Goal: Information Seeking & Learning: Check status

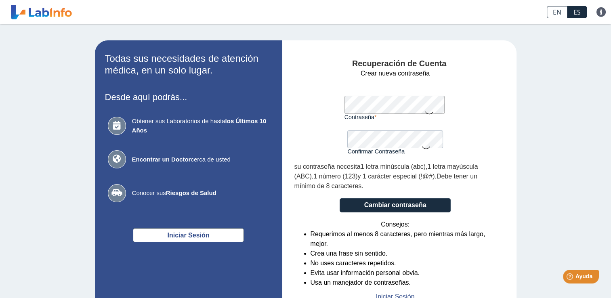
click at [470, 87] on form "Crear nueva contraseña Contraseña Una contraseña válida es requerida Confirmar …" at bounding box center [395, 185] width 202 height 233
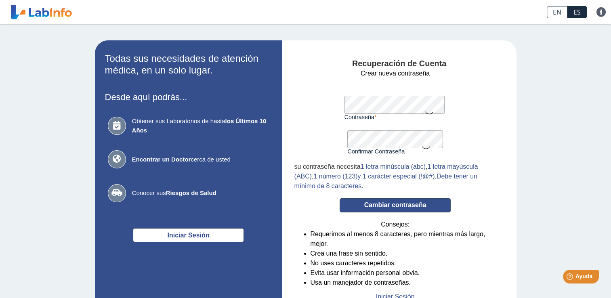
click at [360, 204] on button "Cambiar contraseña" at bounding box center [395, 205] width 111 height 14
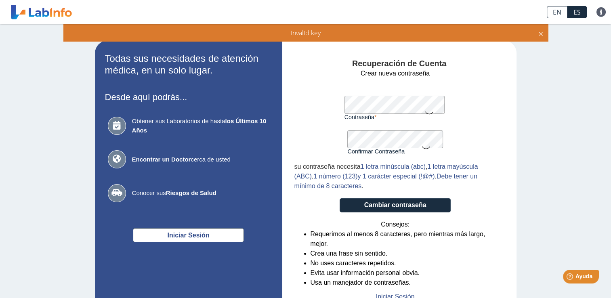
click at [429, 30] on div "Invalid key" at bounding box center [305, 32] width 476 height 9
click at [312, 30] on span "Invalid key" at bounding box center [306, 32] width 30 height 9
click at [424, 113] on icon at bounding box center [429, 113] width 10 height 16
click at [422, 149] on icon at bounding box center [426, 147] width 10 height 16
click at [286, 107] on div "Recuperación de Cuenta Crear nueva contraseña Contraseña Una contraseña válida …" at bounding box center [399, 176] width 234 height 273
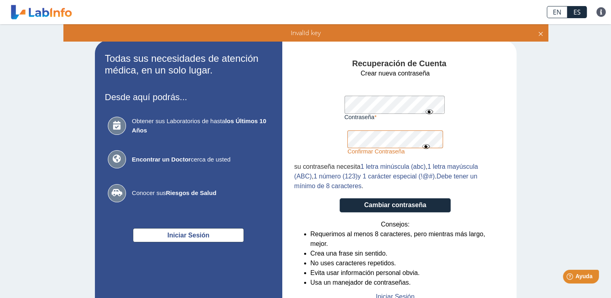
click at [305, 140] on form "Crear nueva contraseña Contraseña Una contraseña válida es requerida Confirmar …" at bounding box center [395, 185] width 202 height 233
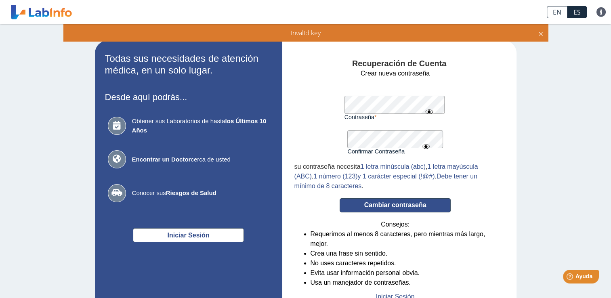
click at [422, 210] on button "Cambiar contraseña" at bounding box center [395, 205] width 111 height 14
click at [384, 208] on button "Cambiar contraseña" at bounding box center [395, 205] width 111 height 14
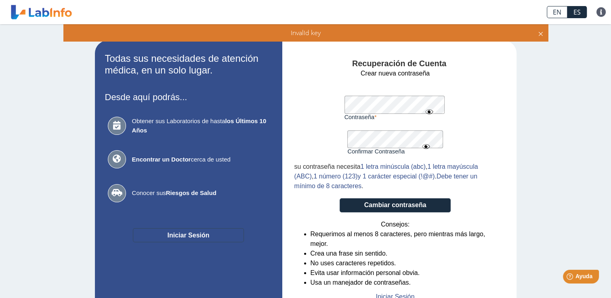
click at [169, 229] on button "Iniciar Sesión" at bounding box center [188, 235] width 111 height 14
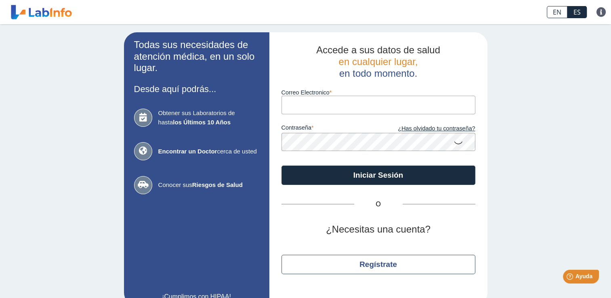
click at [358, 113] on input "Correo Electronico" at bounding box center [378, 105] width 194 height 18
type input "reyes1982sandra@gmail.com"
click at [456, 146] on icon at bounding box center [458, 142] width 10 height 16
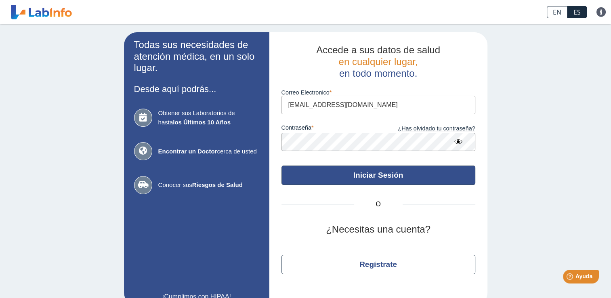
click at [432, 179] on button "Iniciar Sesión" at bounding box center [378, 175] width 194 height 19
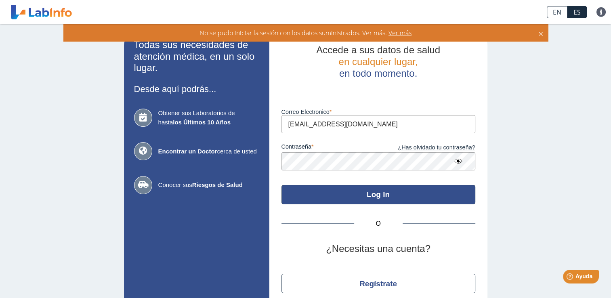
click at [420, 196] on button "Log In" at bounding box center [378, 194] width 194 height 19
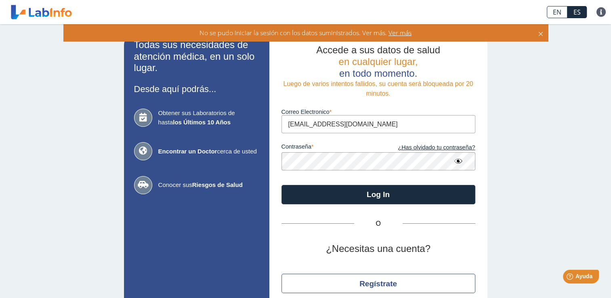
click at [218, 167] on app-login "Todas sus necesidades de atención médica, en un solo lugar. Desde aquí podrás..…" at bounding box center [305, 178] width 363 height 292
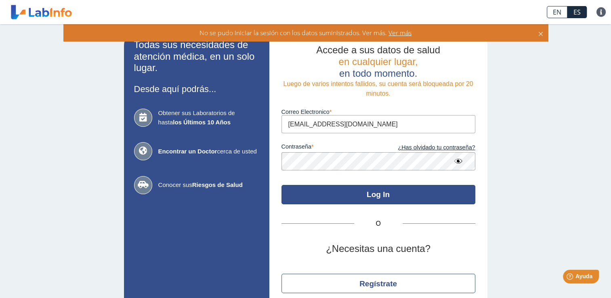
click at [292, 199] on button "Log In" at bounding box center [378, 194] width 194 height 19
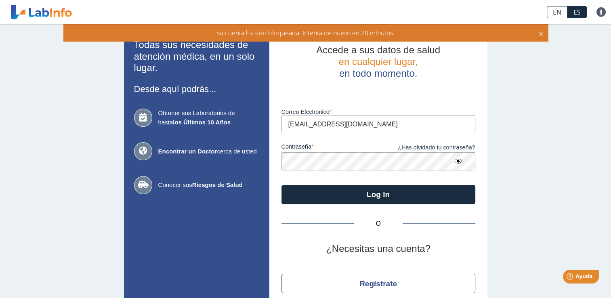
drag, startPoint x: 602, startPoint y: 116, endPoint x: 572, endPoint y: 64, distance: 59.9
click at [572, 64] on div "Todas sus necesidades de atención médica, en un solo lugar. Desde aquí podrás..…" at bounding box center [305, 178] width 611 height 308
click at [539, 34] on icon at bounding box center [540, 32] width 6 height 9
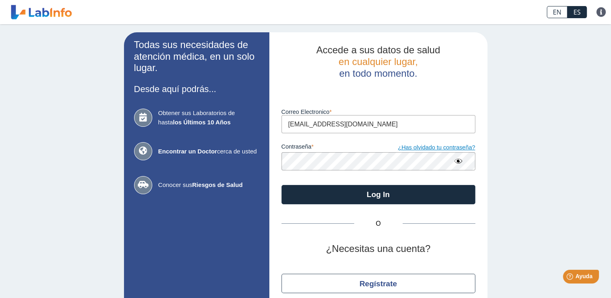
click at [409, 150] on link "¿Has olvidado tu contraseña?" at bounding box center [426, 147] width 97 height 9
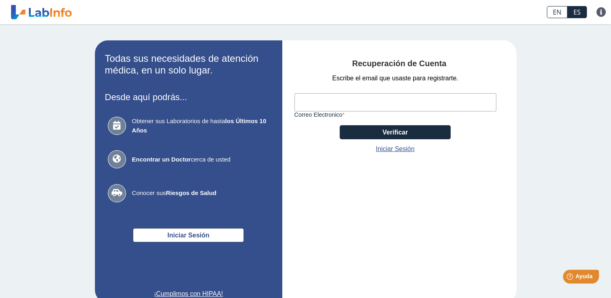
click at [346, 105] on input "Correo Electronico" at bounding box center [395, 102] width 202 height 18
type input "reyes1982sandra@gmail.com"
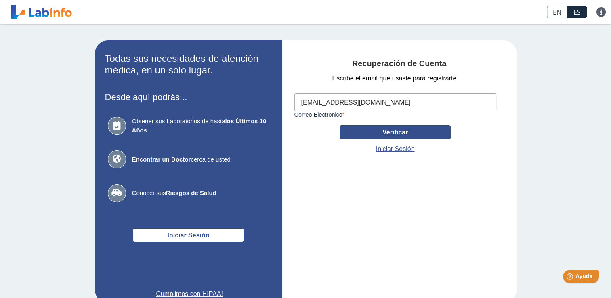
click at [394, 134] on button "Verificar" at bounding box center [395, 132] width 111 height 14
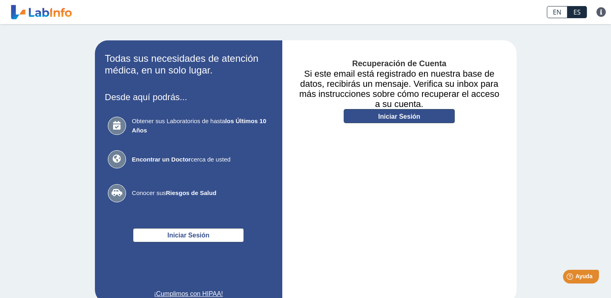
click at [353, 113] on link "Iniciar Sesión" at bounding box center [399, 116] width 111 height 14
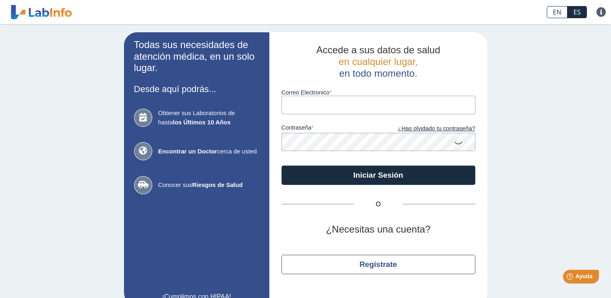
click at [332, 102] on input "Correo Electronico" at bounding box center [378, 105] width 194 height 18
type input "reyes1982sandra@gmail.com"
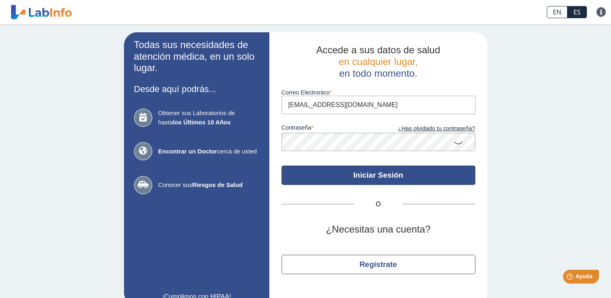
click at [405, 178] on button "Iniciar Sesión" at bounding box center [378, 175] width 194 height 19
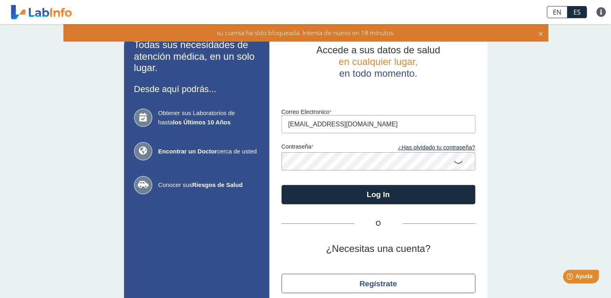
click at [457, 159] on icon at bounding box center [458, 162] width 10 height 16
click at [542, 38] on div "su cuenta ha sido bloqueada. Intenta de nuevo en 18 minutos." at bounding box center [305, 32] width 485 height 17
click at [541, 36] on icon at bounding box center [540, 32] width 6 height 9
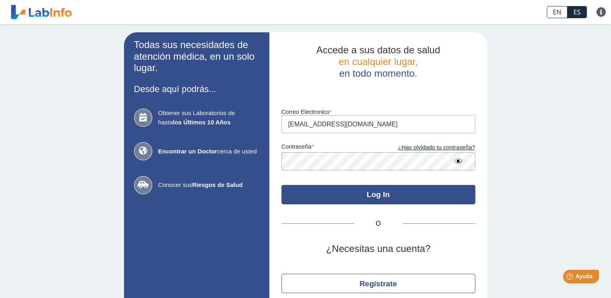
click at [315, 199] on button "Log In" at bounding box center [378, 194] width 194 height 19
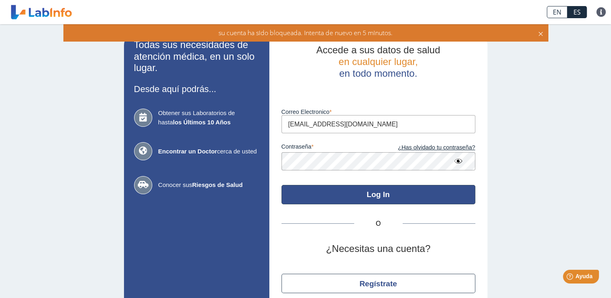
click at [336, 195] on button "Log In" at bounding box center [378, 194] width 194 height 19
click at [365, 199] on button "Log In" at bounding box center [378, 194] width 194 height 19
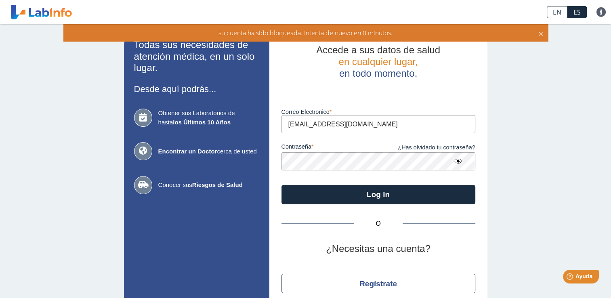
click at [541, 31] on icon at bounding box center [540, 32] width 6 height 9
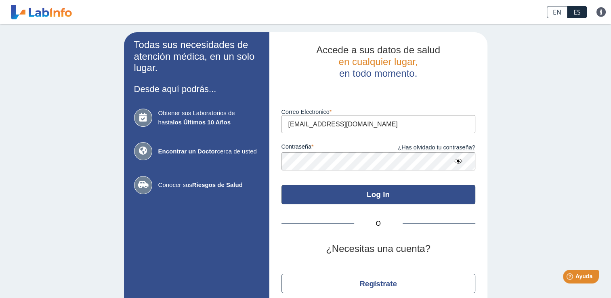
click at [430, 202] on button "Log In" at bounding box center [378, 194] width 194 height 19
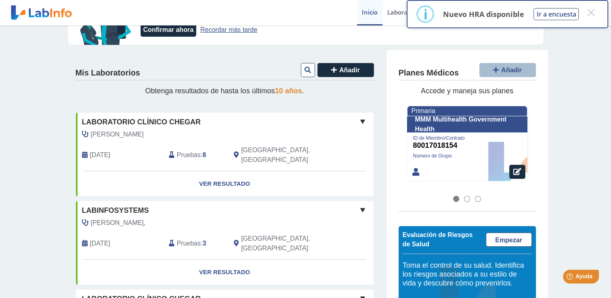
scroll to position [65, 0]
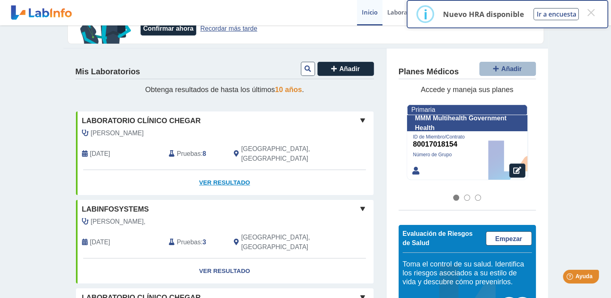
click at [224, 170] on link "Ver Resultado" at bounding box center [225, 182] width 298 height 25
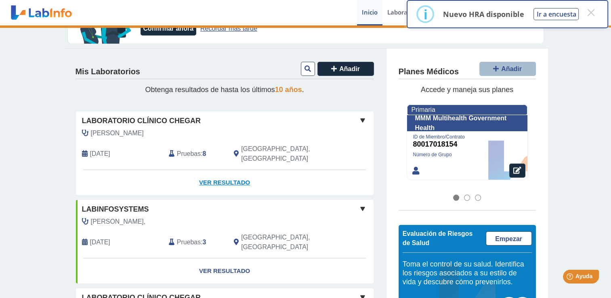
click at [224, 170] on link "Ver Resultado" at bounding box center [225, 182] width 298 height 25
click at [231, 170] on link "Ver Resultado" at bounding box center [225, 182] width 298 height 25
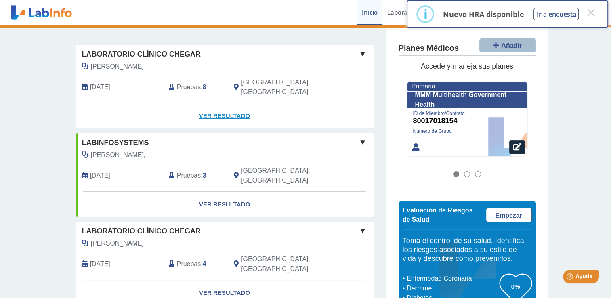
scroll to position [128, 0]
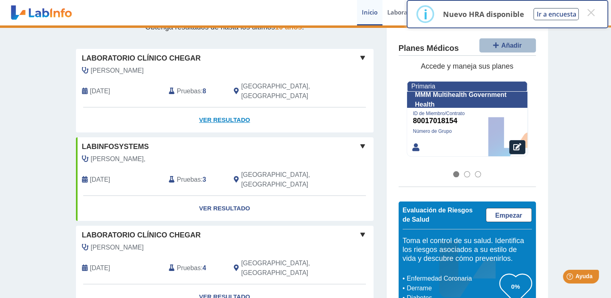
click at [216, 115] on link "Ver Resultado" at bounding box center [225, 119] width 298 height 25
click at [358, 59] on span at bounding box center [363, 58] width 10 height 10
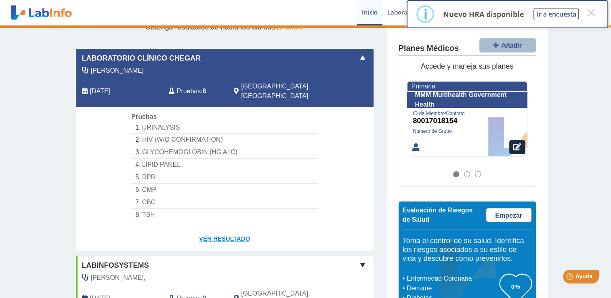
click at [217, 226] on link "Ver Resultado" at bounding box center [225, 238] width 298 height 25
click at [220, 226] on link "Ver Resultado" at bounding box center [225, 238] width 298 height 25
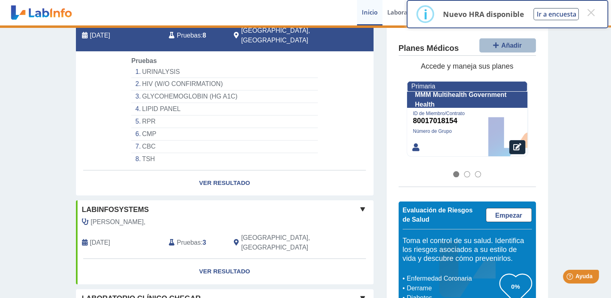
scroll to position [166, 0]
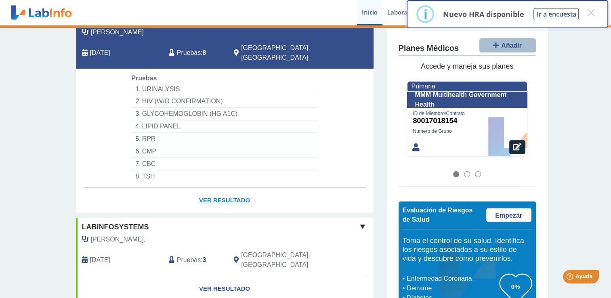
click at [230, 188] on link "Ver Resultado" at bounding box center [225, 200] width 298 height 25
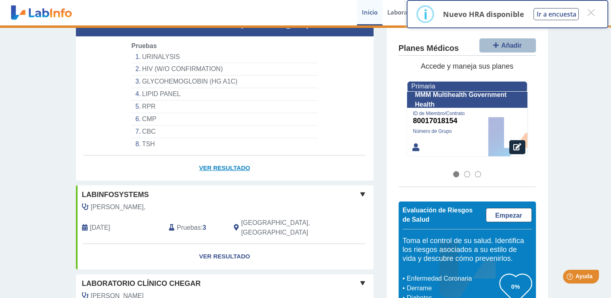
scroll to position [195, 0]
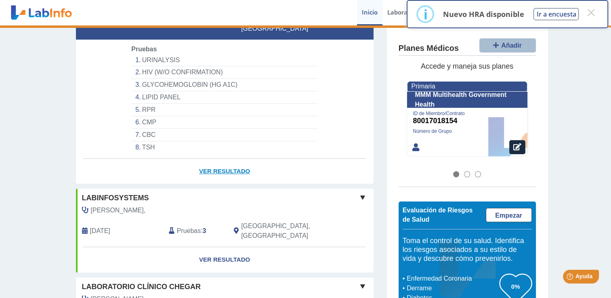
click at [220, 159] on link "Ver Resultado" at bounding box center [225, 171] width 298 height 25
click at [221, 159] on link "Ver Resultado" at bounding box center [225, 171] width 298 height 25
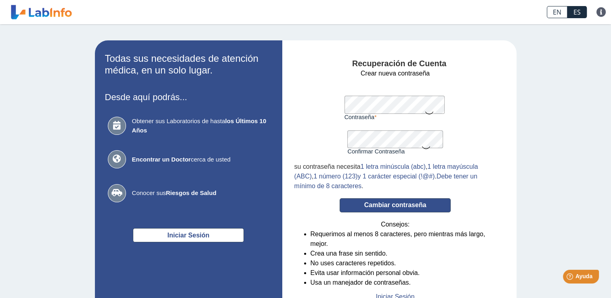
click at [415, 210] on button "Cambiar contraseña" at bounding box center [395, 205] width 111 height 14
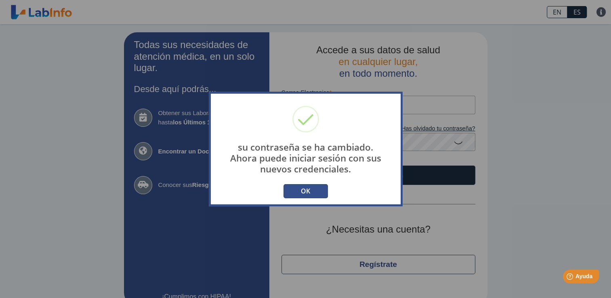
click at [306, 187] on button "OK" at bounding box center [305, 191] width 44 height 14
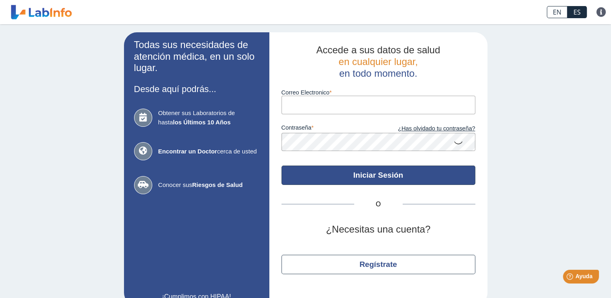
click at [356, 173] on button "Iniciar Sesión" at bounding box center [378, 175] width 194 height 19
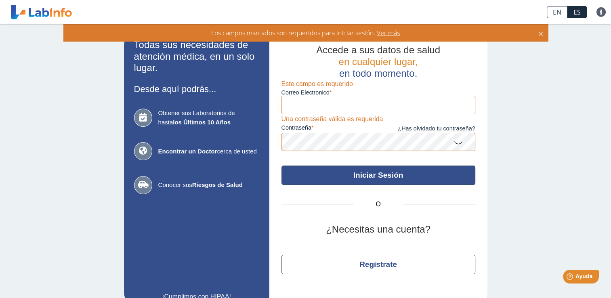
scroll to position [16, 0]
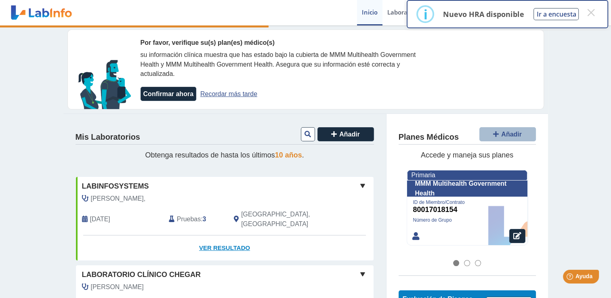
click at [212, 237] on link "Ver Resultado" at bounding box center [225, 247] width 298 height 25
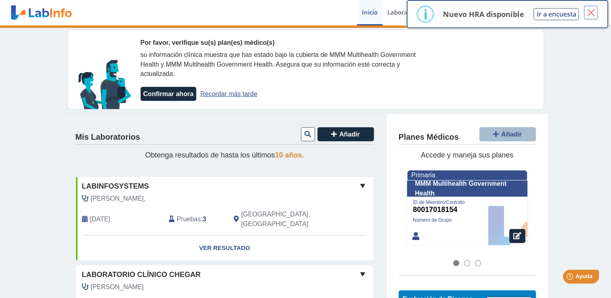
click at [589, 13] on button "×" at bounding box center [590, 12] width 15 height 15
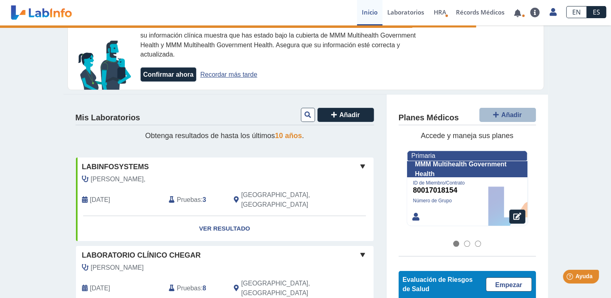
scroll to position [31, 0]
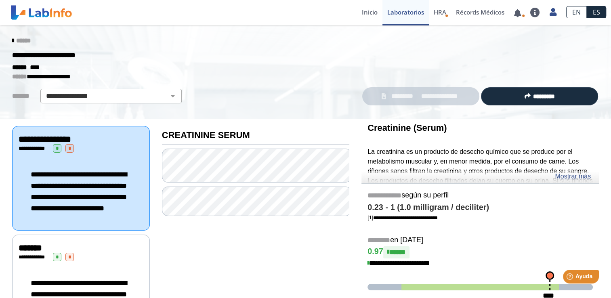
click at [12, 41] on icon at bounding box center [13, 41] width 2 height 6
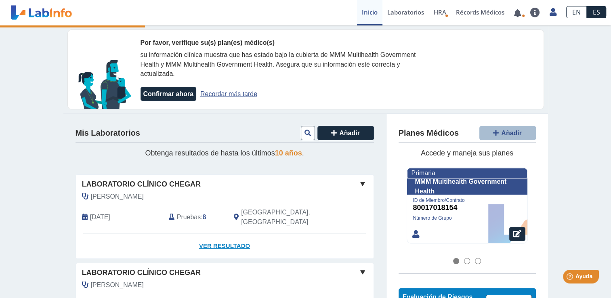
click at [204, 234] on link "Ver Resultado" at bounding box center [225, 245] width 298 height 25
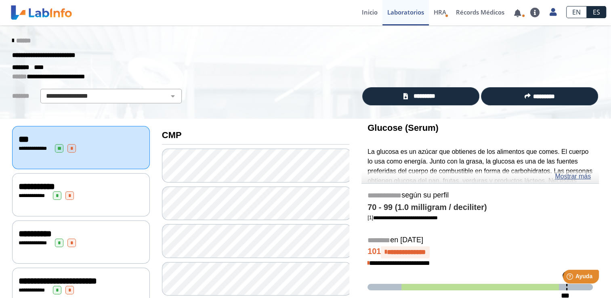
click at [23, 193] on span "**********" at bounding box center [34, 195] width 22 height 5
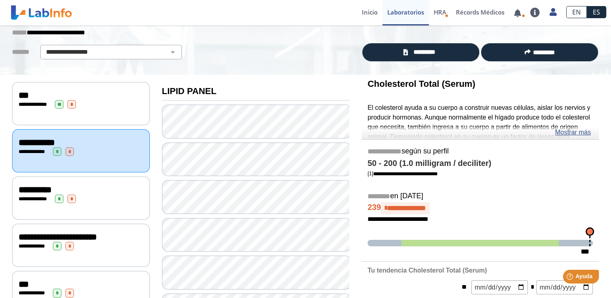
scroll to position [44, 0]
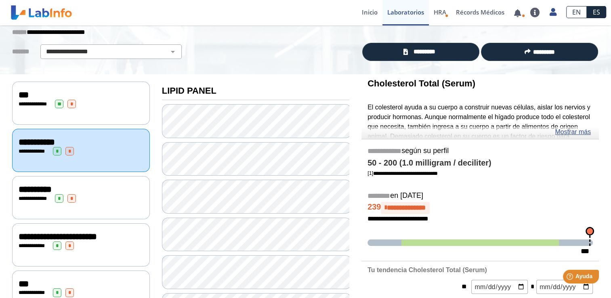
click at [26, 190] on span "**********" at bounding box center [35, 189] width 33 height 9
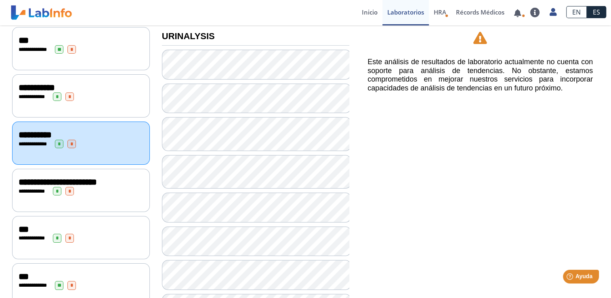
scroll to position [101, 0]
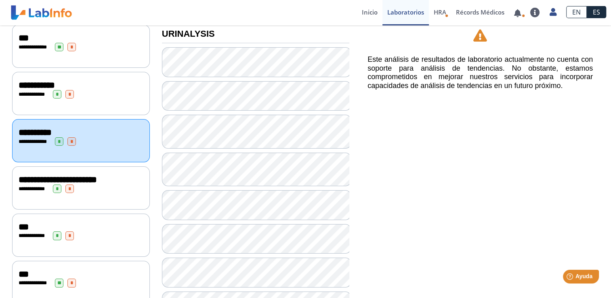
click at [31, 185] on div "**********" at bounding box center [81, 189] width 125 height 8
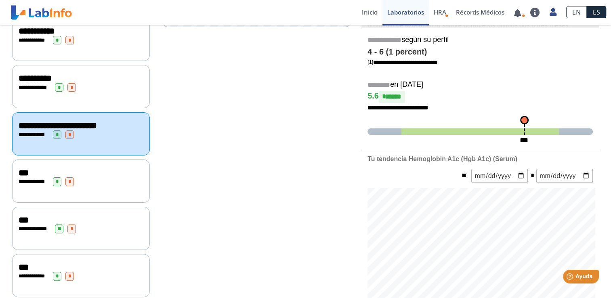
scroll to position [151, 0]
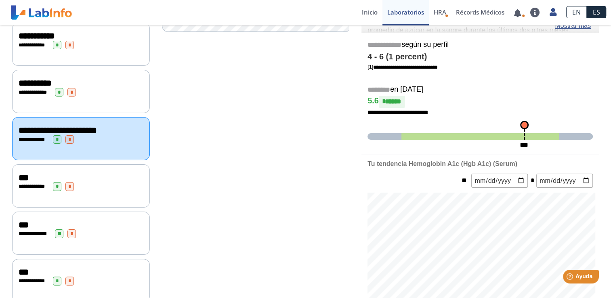
click at [29, 184] on span "**********" at bounding box center [34, 186] width 22 height 5
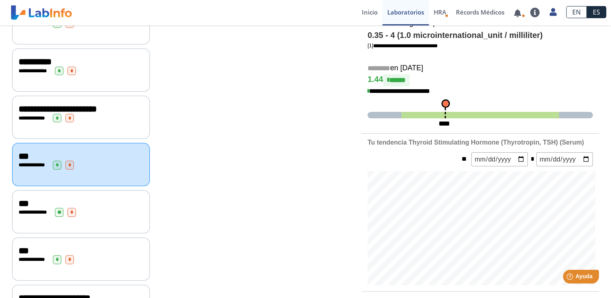
scroll to position [168, 0]
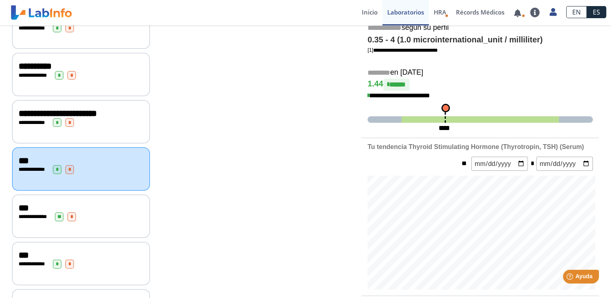
click at [27, 214] on span "**********" at bounding box center [36, 216] width 22 height 5
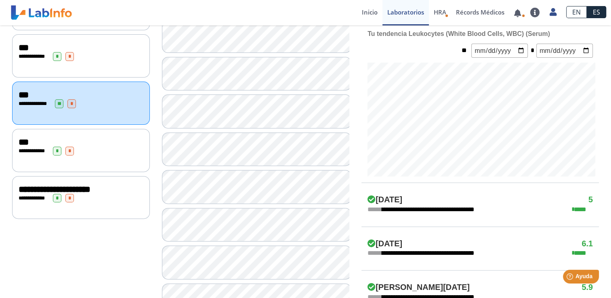
scroll to position [281, 0]
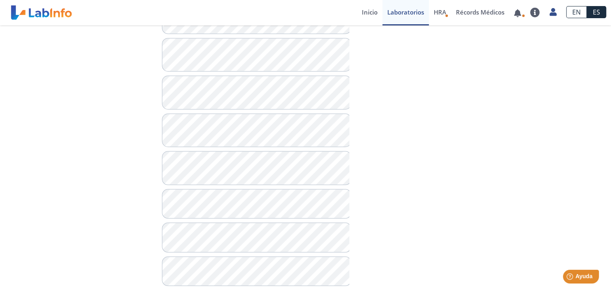
scroll to position [686, 0]
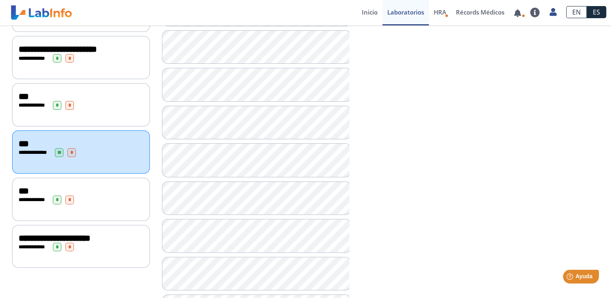
scroll to position [237, 0]
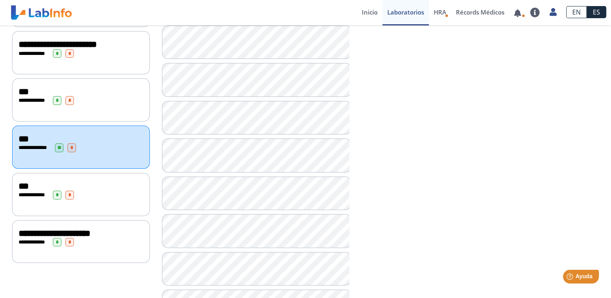
click at [110, 183] on div "***" at bounding box center [81, 186] width 125 height 10
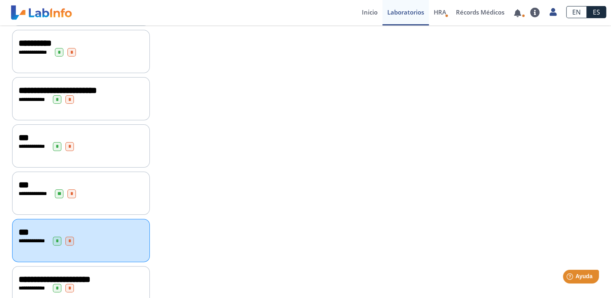
scroll to position [200, 0]
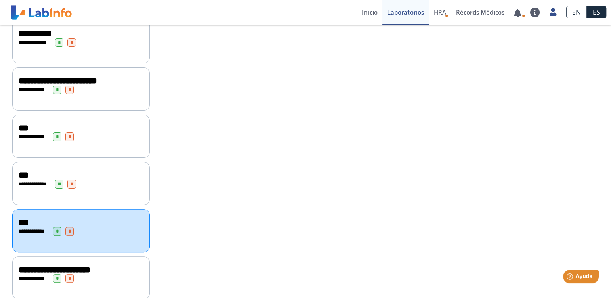
click at [90, 266] on span "**********" at bounding box center [55, 269] width 72 height 9
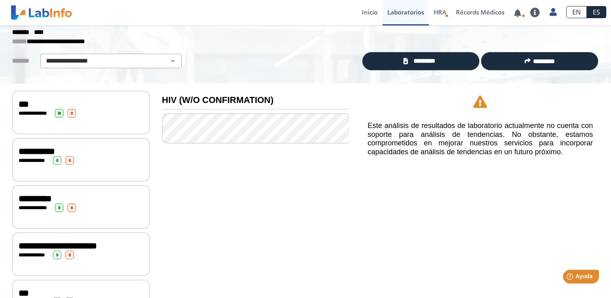
scroll to position [32, 0]
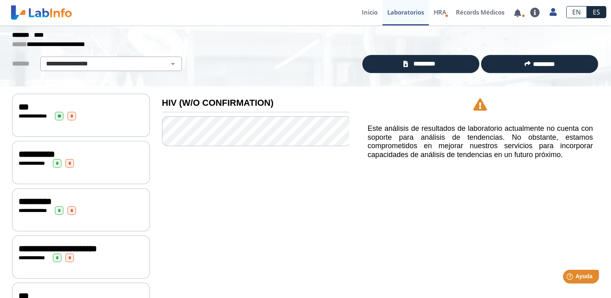
click at [46, 112] on div "**********" at bounding box center [81, 116] width 125 height 8
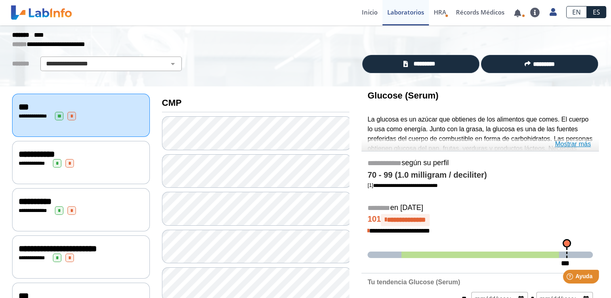
click at [575, 143] on link "Mostrar más" at bounding box center [573, 144] width 36 height 10
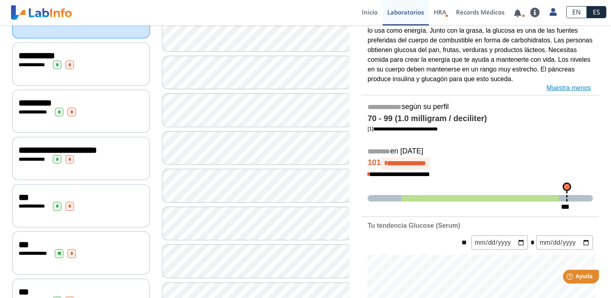
scroll to position [128, 0]
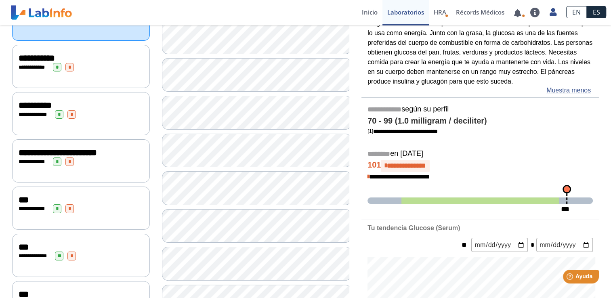
click at [27, 159] on span "**********" at bounding box center [34, 161] width 22 height 5
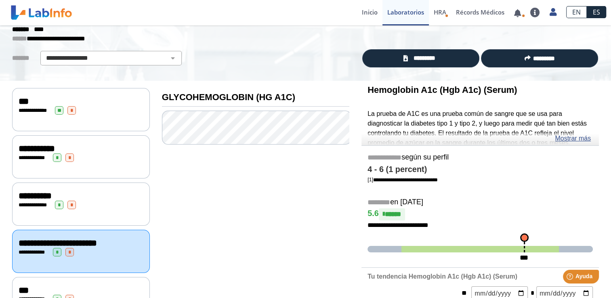
scroll to position [37, 0]
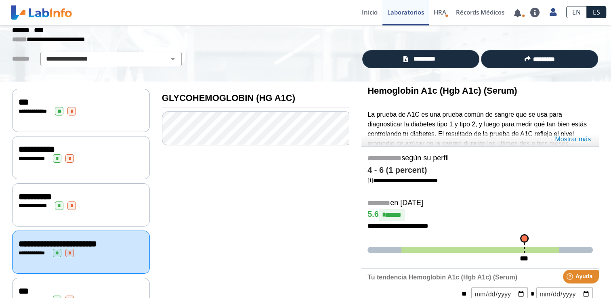
click at [578, 134] on link "Mostrar más" at bounding box center [573, 139] width 36 height 10
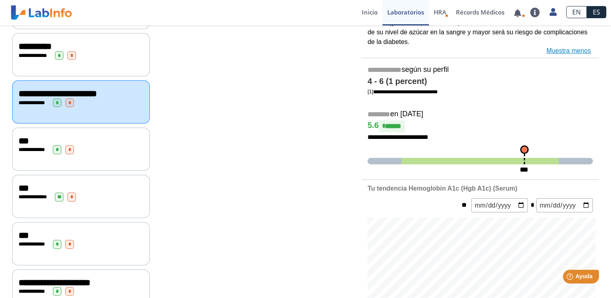
scroll to position [186, 0]
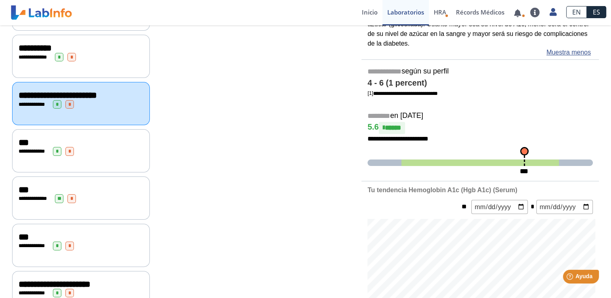
click at [29, 152] on div "**********" at bounding box center [81, 150] width 138 height 43
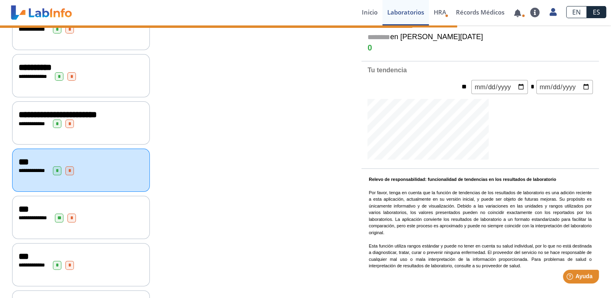
scroll to position [176, 0]
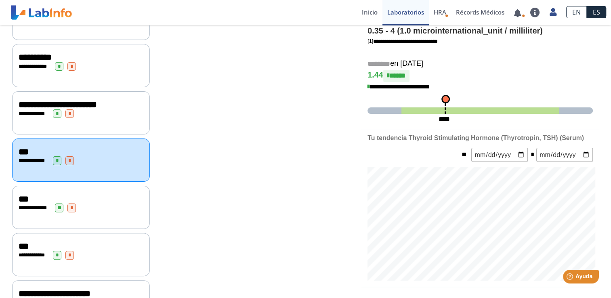
click at [20, 204] on div "**********" at bounding box center [81, 208] width 125 height 8
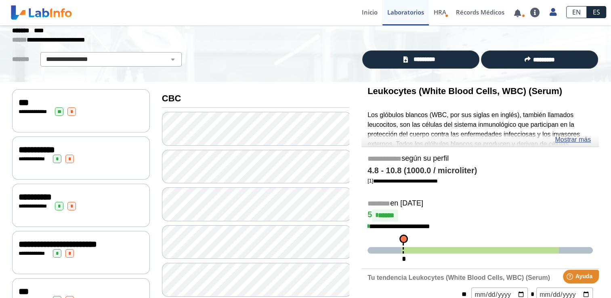
scroll to position [39, 0]
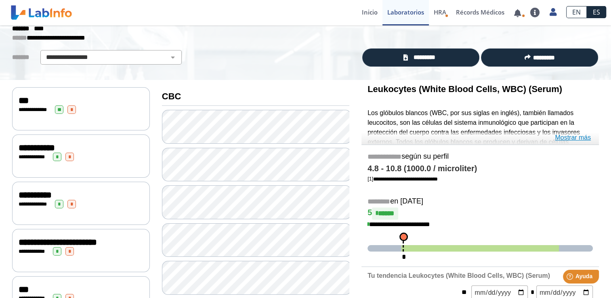
click at [579, 136] on link "Mostrar más" at bounding box center [573, 138] width 36 height 10
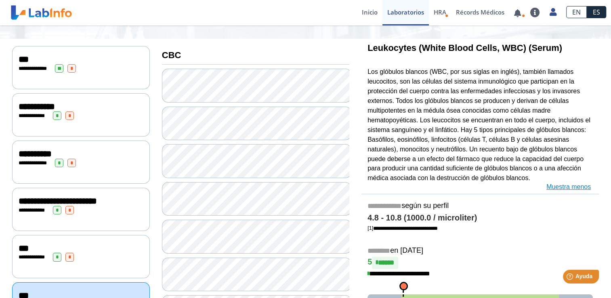
scroll to position [74, 0]
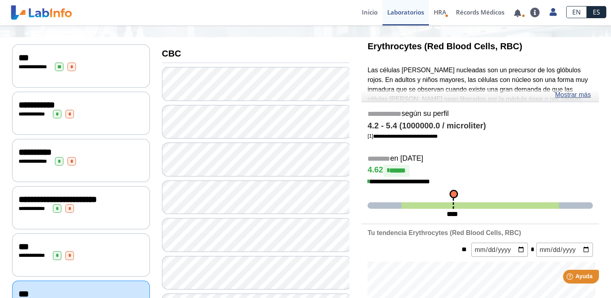
scroll to position [82, 0]
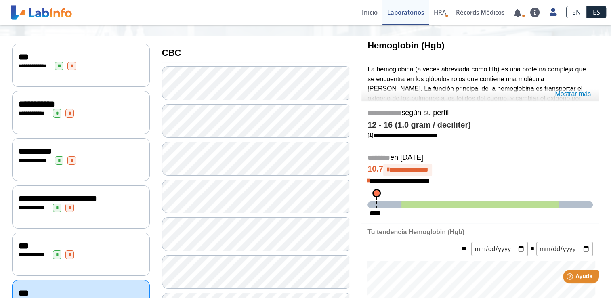
click at [575, 97] on link "Mostrar más" at bounding box center [573, 94] width 36 height 10
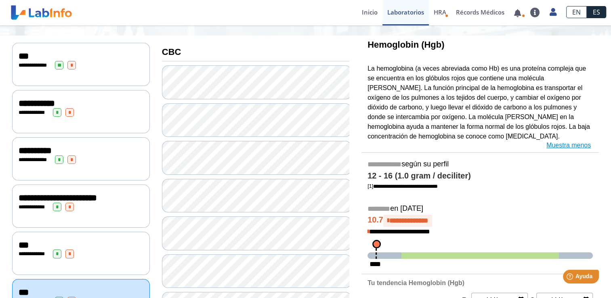
scroll to position [83, 0]
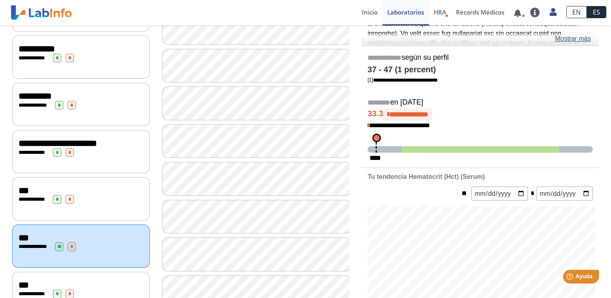
scroll to position [142, 0]
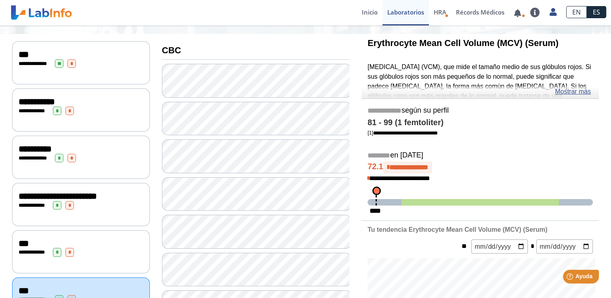
scroll to position [84, 0]
click at [561, 87] on link "Mostrar más" at bounding box center [573, 92] width 36 height 10
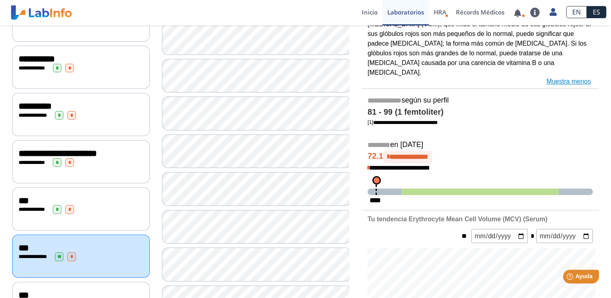
scroll to position [129, 0]
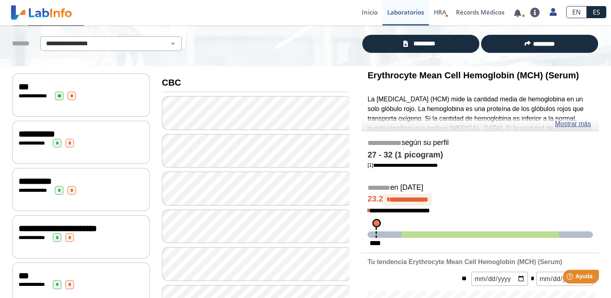
scroll to position [52, 0]
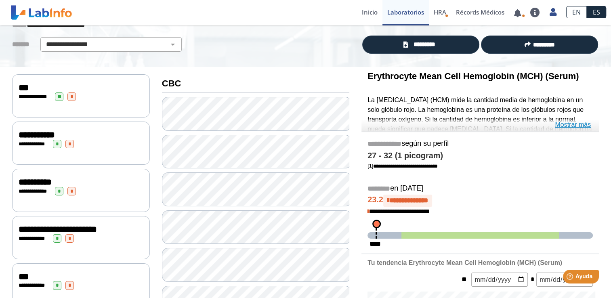
click at [579, 123] on link "Mostrar más" at bounding box center [573, 125] width 36 height 10
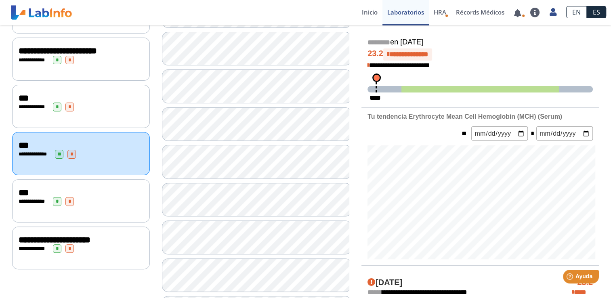
scroll to position [233, 0]
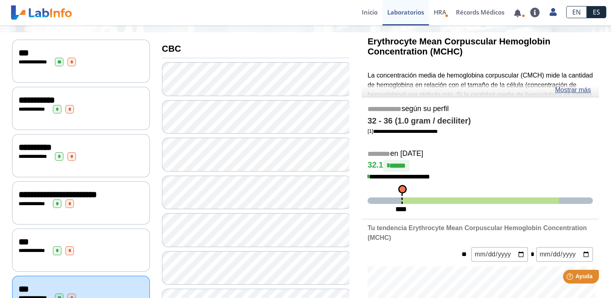
scroll to position [82, 0]
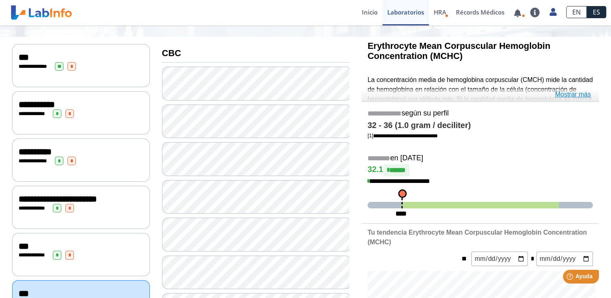
click at [575, 95] on link "Mostrar más" at bounding box center [573, 95] width 36 height 10
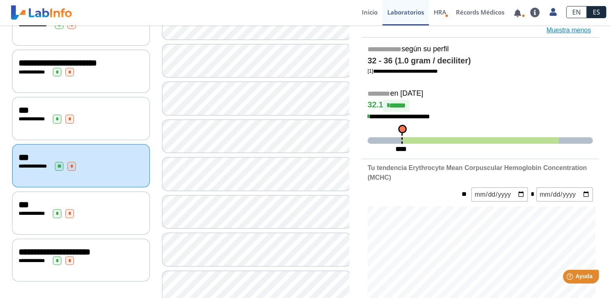
scroll to position [218, 0]
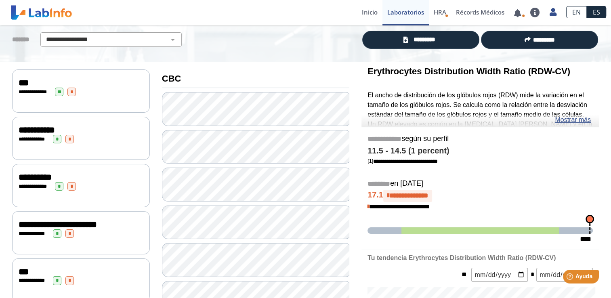
scroll to position [61, 0]
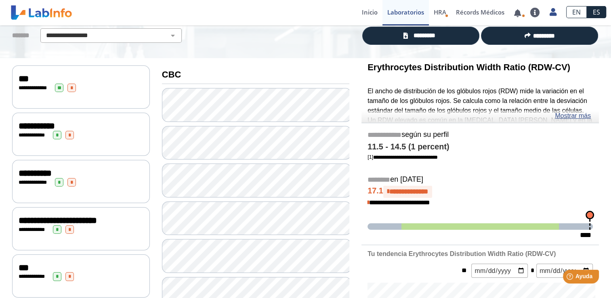
click at [580, 118] on link "Mostrar más" at bounding box center [573, 116] width 36 height 10
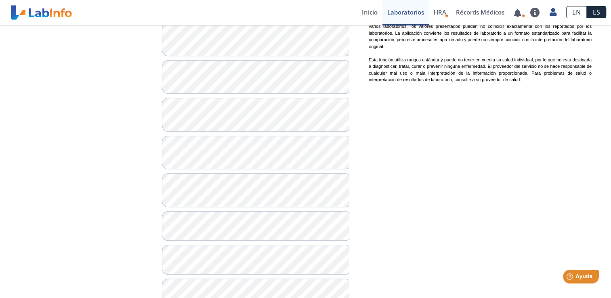
scroll to position [686, 0]
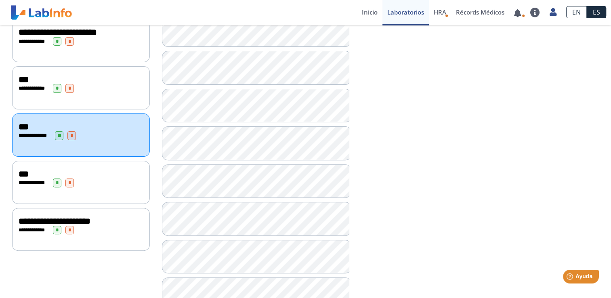
click at [23, 180] on span "**********" at bounding box center [34, 182] width 22 height 5
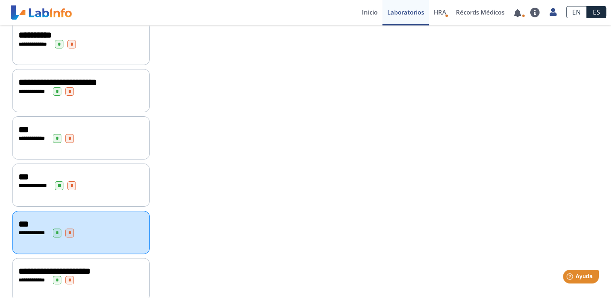
scroll to position [210, 0]
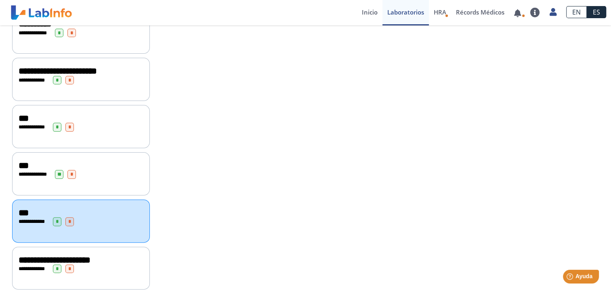
click at [26, 256] on span "**********" at bounding box center [55, 260] width 72 height 9
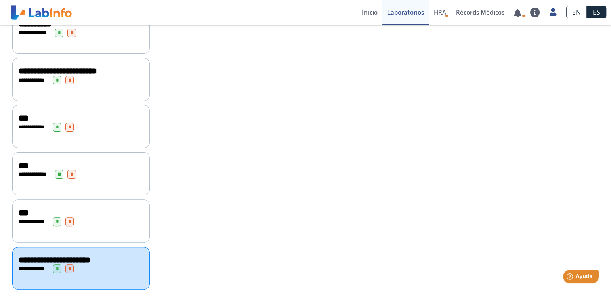
click at [31, 264] on div "**********" at bounding box center [81, 268] width 125 height 8
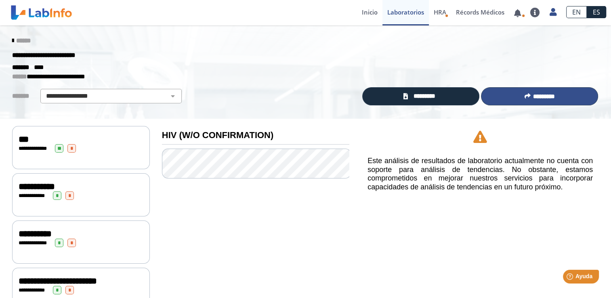
click at [531, 100] on button "*********" at bounding box center [539, 96] width 117 height 18
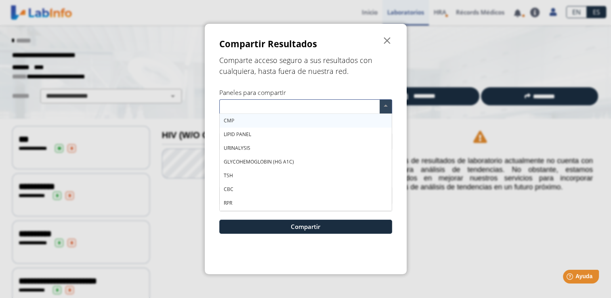
click at [388, 106] on span at bounding box center [386, 107] width 12 height 14
click at [265, 115] on div "CMP" at bounding box center [306, 121] width 172 height 14
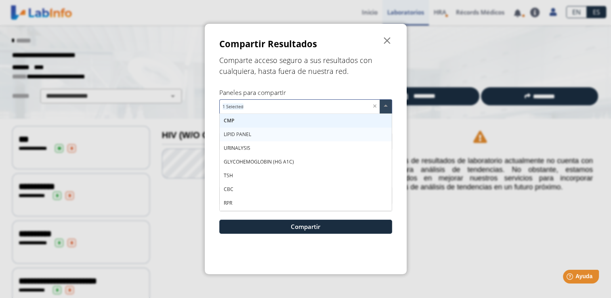
click at [258, 132] on div "LIPID PANEL" at bounding box center [306, 135] width 172 height 14
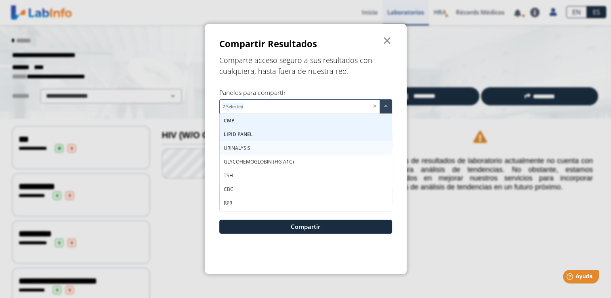
click at [247, 153] on div "URINALYSIS" at bounding box center [306, 148] width 172 height 14
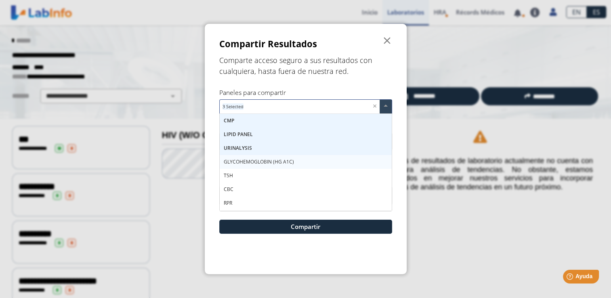
click at [247, 162] on span "GLYCOHEMOGLOBIN (HG A1C)" at bounding box center [259, 161] width 70 height 7
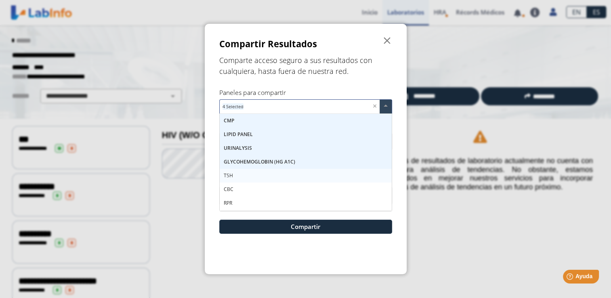
click at [234, 174] on div "TSH" at bounding box center [306, 176] width 172 height 14
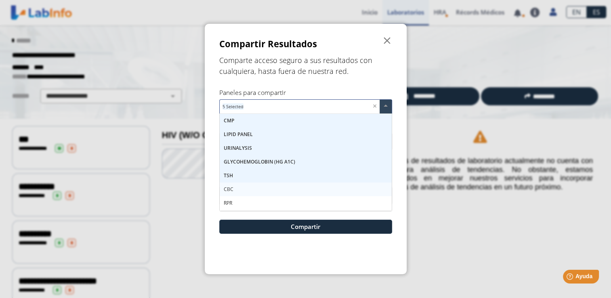
click at [231, 187] on span "CBC" at bounding box center [229, 189] width 10 height 7
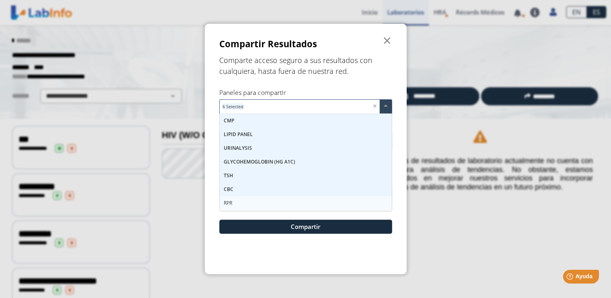
click at [229, 198] on div "RPR" at bounding box center [306, 203] width 172 height 14
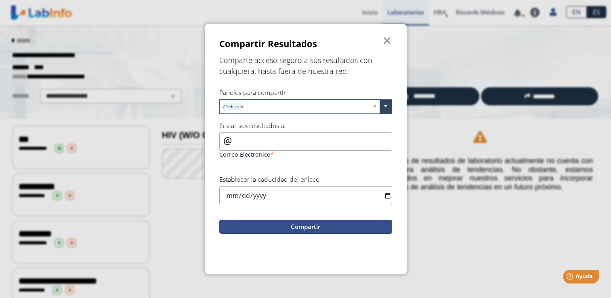
click at [302, 225] on button "Compartir" at bounding box center [305, 227] width 173 height 14
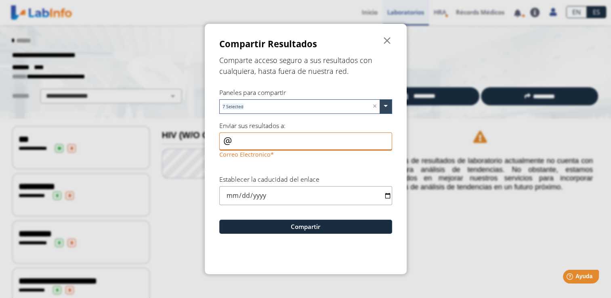
click at [263, 139] on input "Correo Electronico" at bounding box center [305, 141] width 173 height 18
type input "reyes1982sandra@gmail.com"
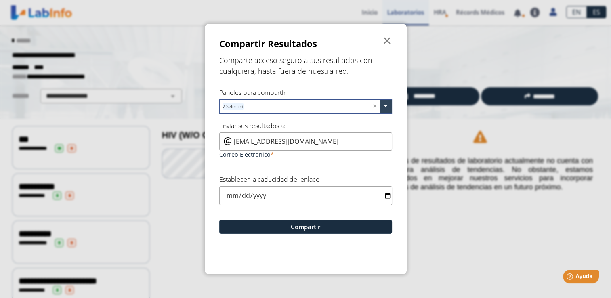
click at [231, 136] on div "reyes1982sandra@gmail.com Correo Electronico" at bounding box center [305, 146] width 173 height 28
click at [233, 141] on input "reyes1982sandra@gmail.com" at bounding box center [305, 141] width 173 height 18
click at [380, 169] on form "Compartir Resultados  Comparte acceso seguro a sus resultados con cualquiera, …" at bounding box center [306, 149] width 202 height 250
click at [384, 198] on input "date" at bounding box center [305, 195] width 173 height 19
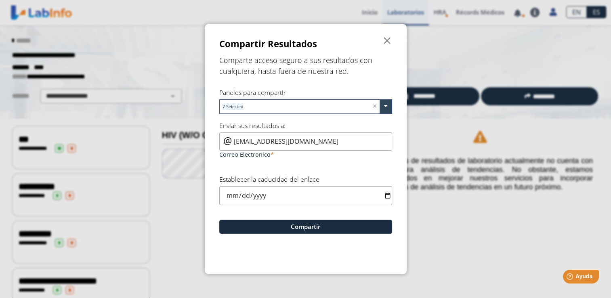
type input "2025-09-25"
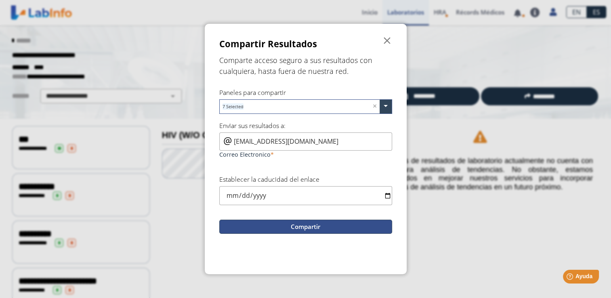
click at [284, 223] on button "Compartir" at bounding box center [305, 227] width 173 height 14
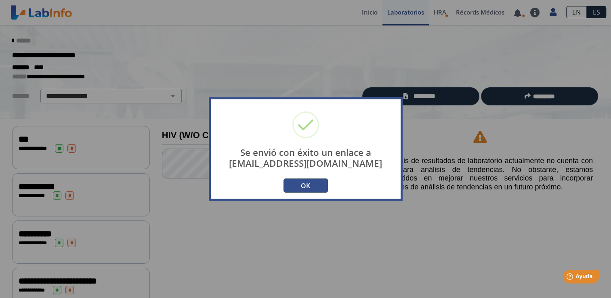
click at [314, 190] on button "OK" at bounding box center [305, 185] width 44 height 14
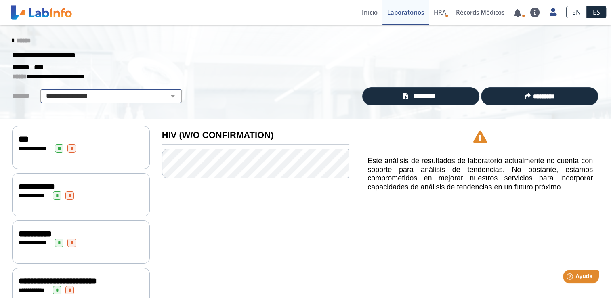
click at [168, 97] on select "**********" at bounding box center [111, 96] width 136 height 10
click at [197, 82] on div "**********" at bounding box center [305, 72] width 611 height 94
click at [165, 97] on select "**********" at bounding box center [111, 96] width 136 height 10
click at [12, 40] on icon at bounding box center [13, 41] width 2 height 6
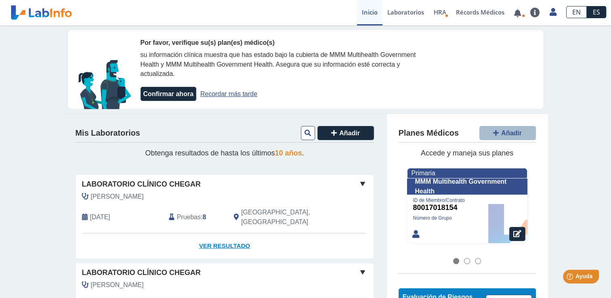
click at [216, 235] on link "Ver Resultado" at bounding box center [225, 245] width 298 height 25
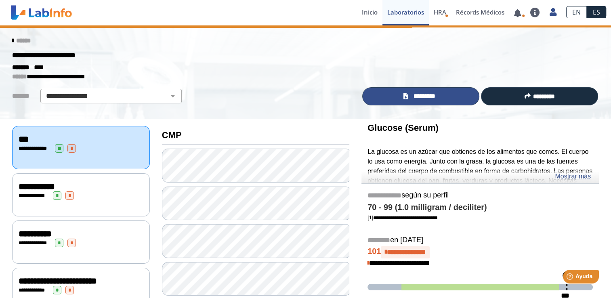
click at [453, 96] on link "*********" at bounding box center [420, 96] width 117 height 18
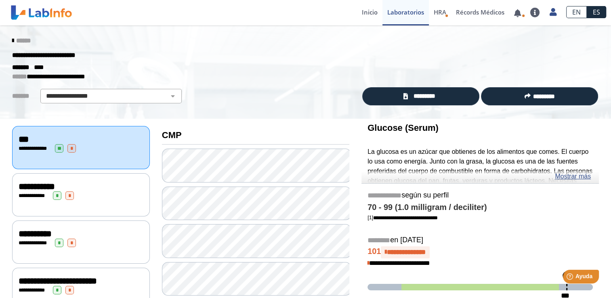
click at [81, 246] on div "**********" at bounding box center [81, 241] width 138 height 43
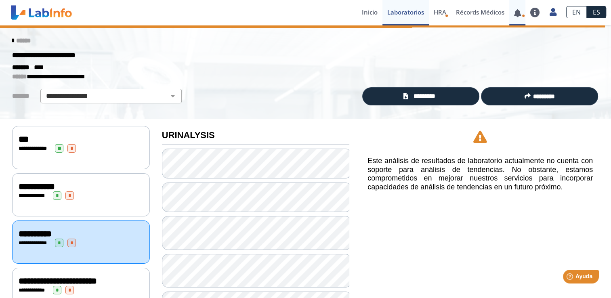
click at [522, 17] on icon at bounding box center [523, 15] width 3 height 3
click at [520, 12] on link at bounding box center [517, 13] width 17 height 6
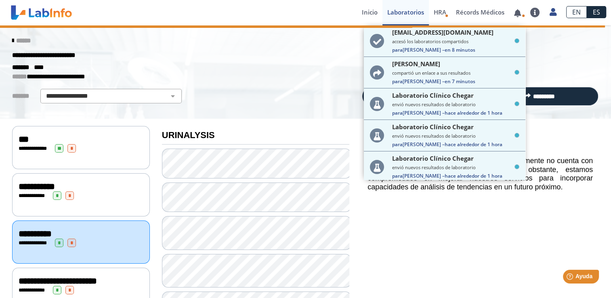
click at [559, 59] on div "**********" at bounding box center [305, 55] width 599 height 15
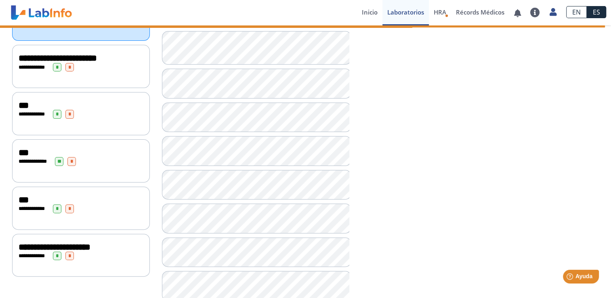
scroll to position [244, 0]
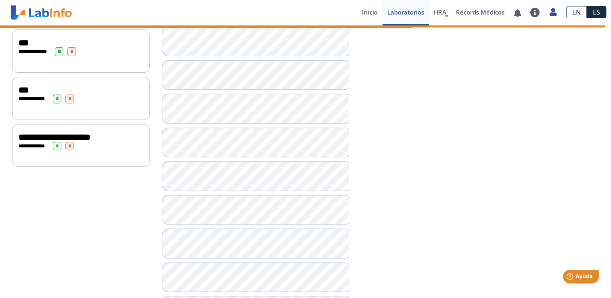
scroll to position [340, 0]
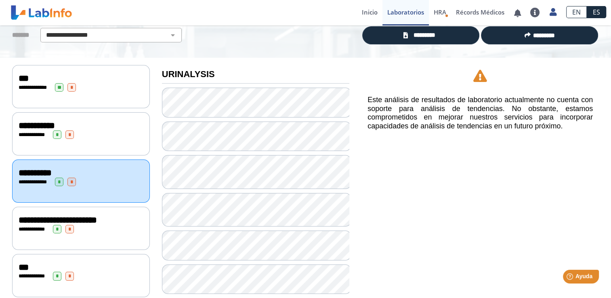
scroll to position [21, 0]
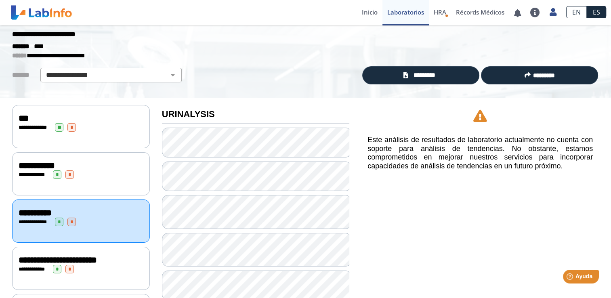
click at [476, 119] on icon at bounding box center [480, 116] width 14 height 12
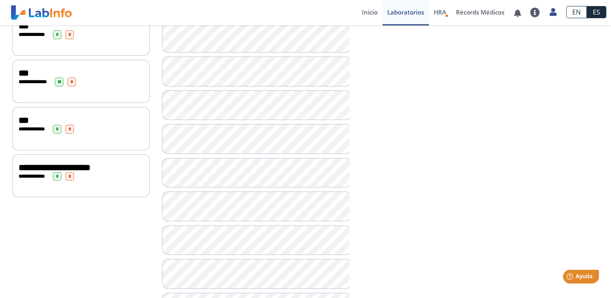
scroll to position [451, 0]
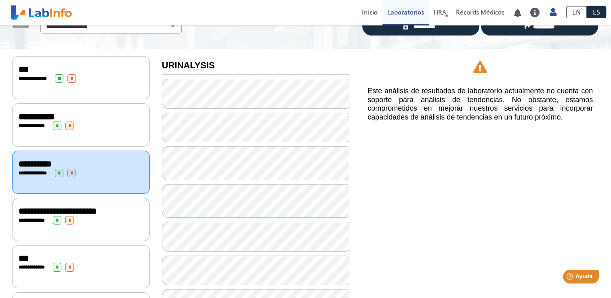
scroll to position [549, 0]
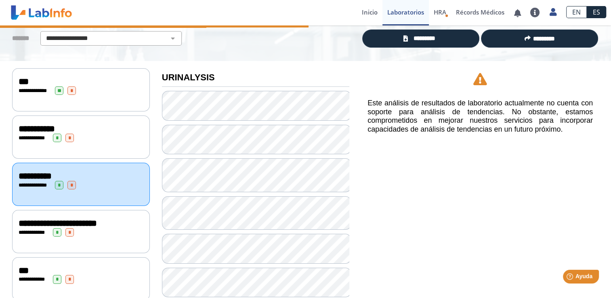
scroll to position [57, 0]
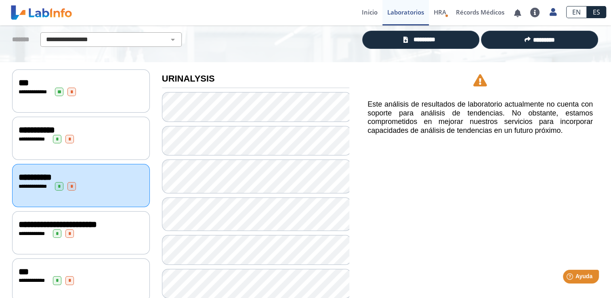
click at [99, 101] on div "**********" at bounding box center [81, 90] width 138 height 43
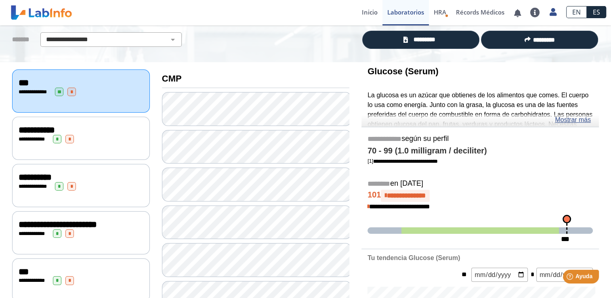
click at [124, 183] on div "**********" at bounding box center [81, 186] width 125 height 8
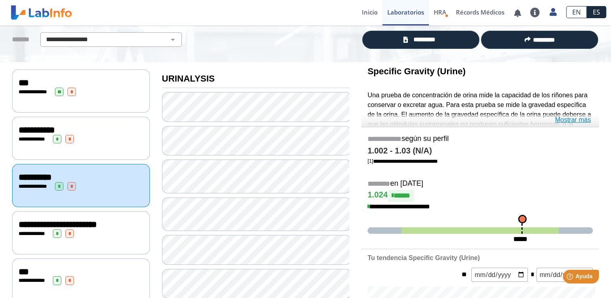
click at [576, 119] on link "Mostrar más" at bounding box center [573, 120] width 36 height 10
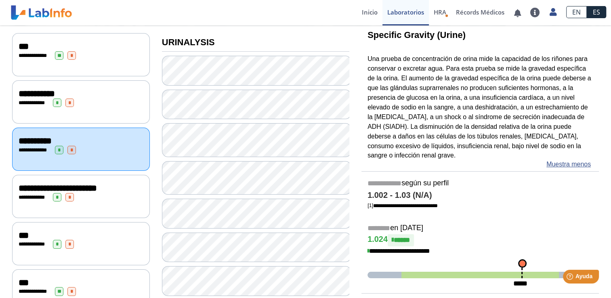
scroll to position [94, 0]
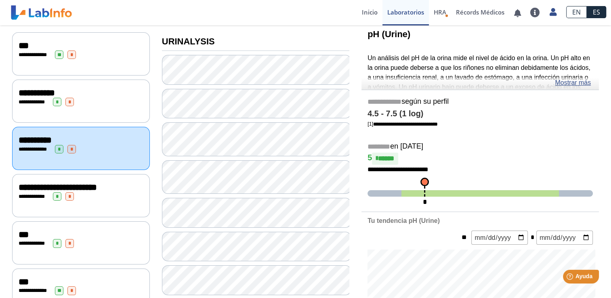
drag, startPoint x: 602, startPoint y: 124, endPoint x: 602, endPoint y: 130, distance: 6.9
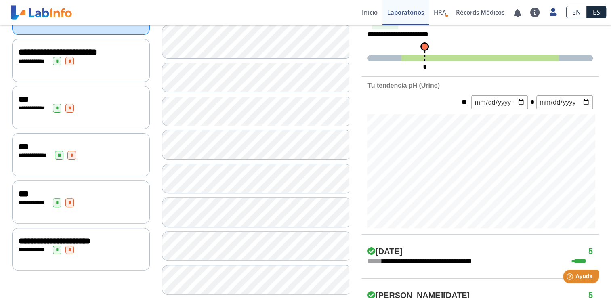
scroll to position [230, 0]
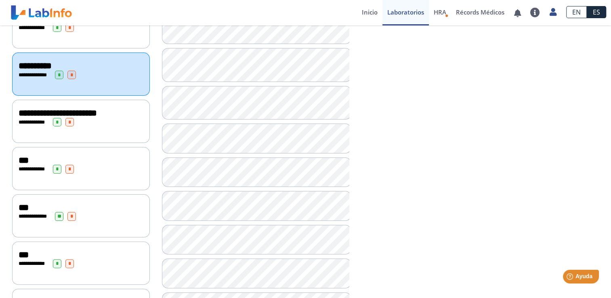
scroll to position [178, 0]
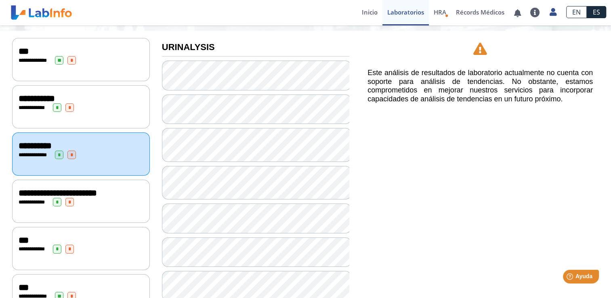
scroll to position [14, 0]
